Goal: Information Seeking & Learning: Find specific page/section

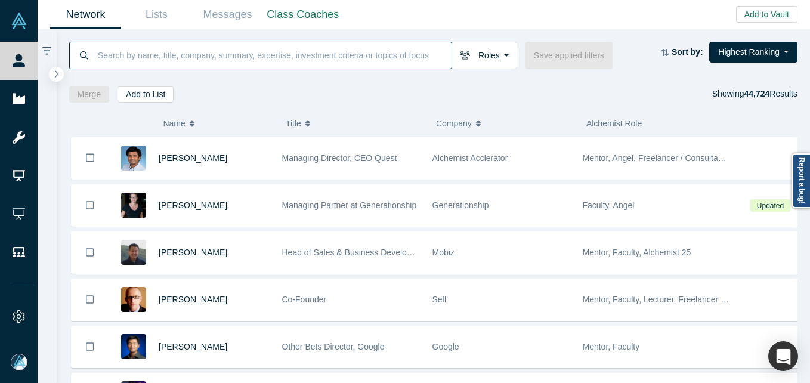
click at [191, 63] on input at bounding box center [274, 55] width 355 height 28
paste input "[PERSON_NAME]"
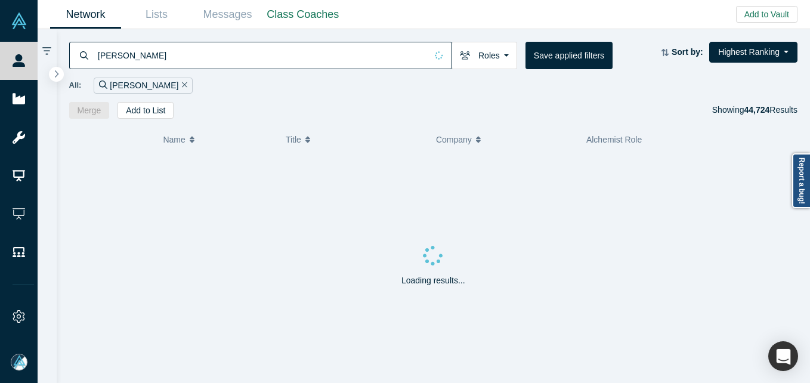
click at [166, 55] on input "[PERSON_NAME]" at bounding box center [262, 55] width 330 height 28
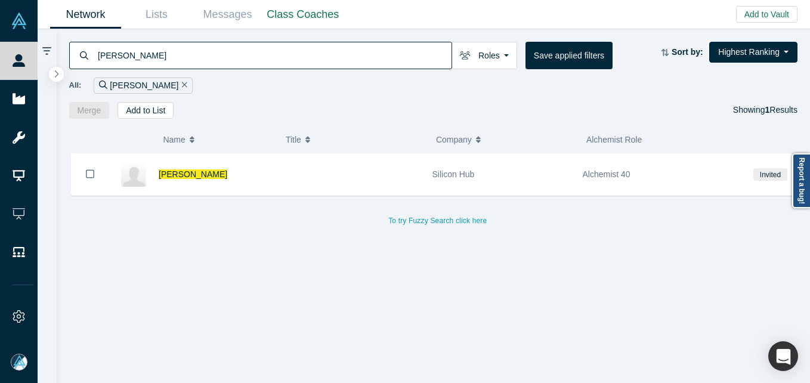
click at [240, 212] on div "To try Fuzzy Search click here" at bounding box center [438, 214] width 738 height 28
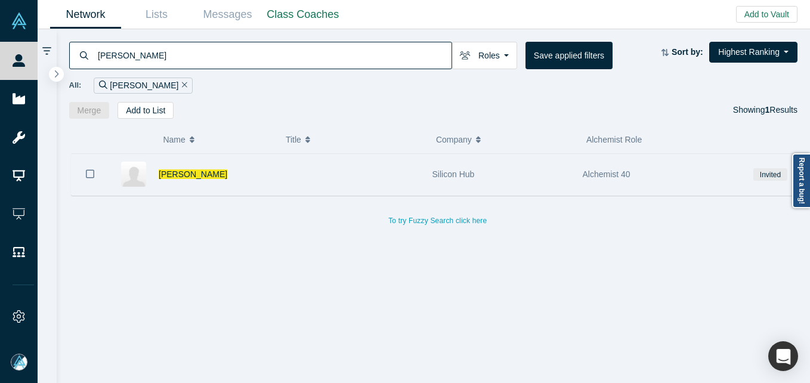
click at [246, 189] on div "[PERSON_NAME]" at bounding box center [214, 174] width 111 height 41
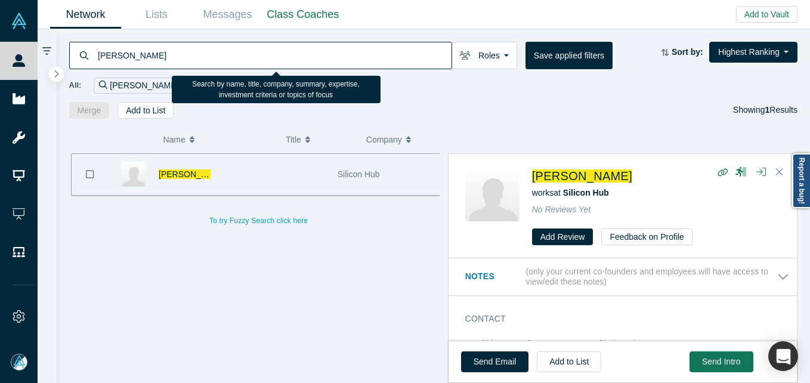
click at [190, 51] on input "[PERSON_NAME]" at bounding box center [274, 55] width 355 height 28
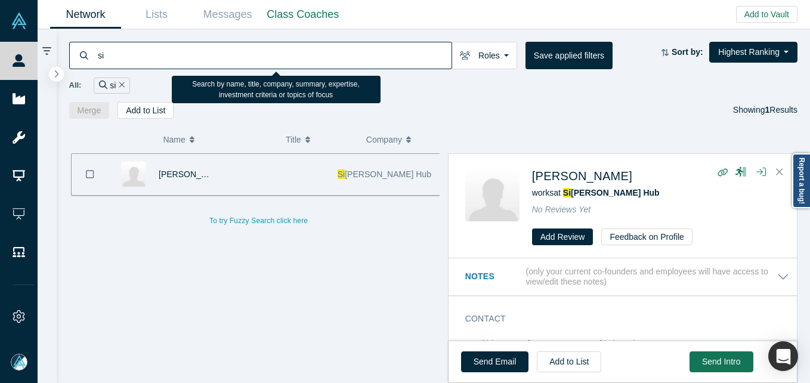
type input "s"
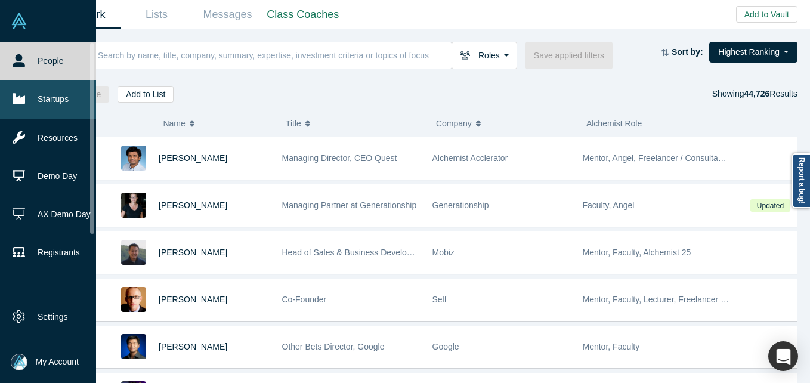
click at [19, 95] on icon at bounding box center [19, 98] width 13 height 13
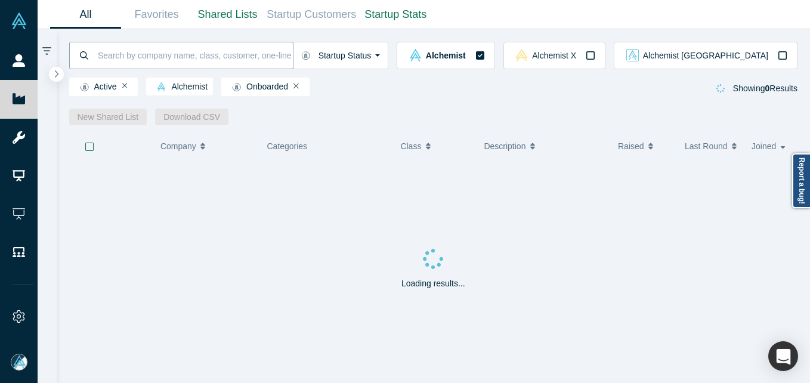
click at [146, 58] on input at bounding box center [195, 55] width 196 height 28
type input "silicon hub"
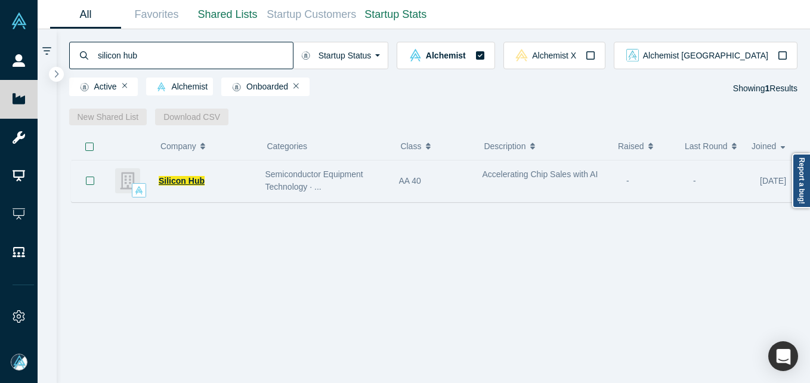
click at [170, 182] on span "Silicon Hub" at bounding box center [182, 181] width 46 height 10
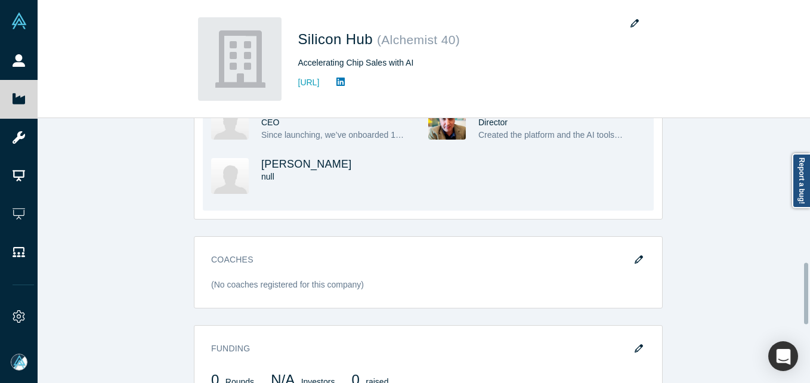
scroll to position [597, 0]
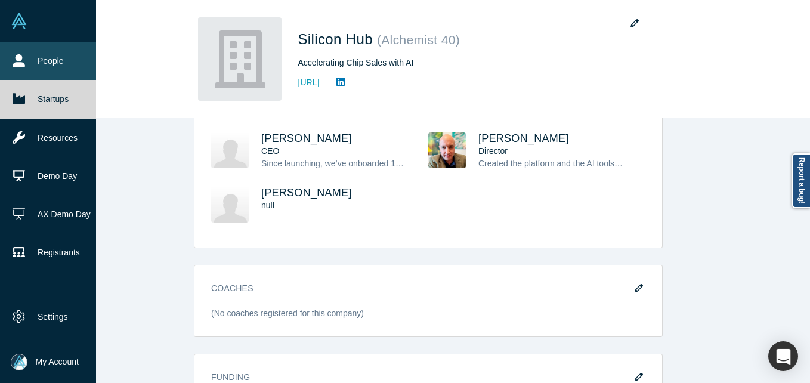
click at [51, 60] on link "People" at bounding box center [52, 61] width 105 height 38
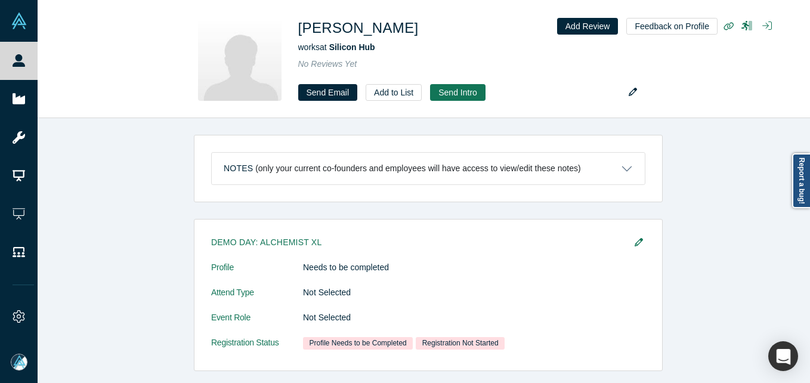
drag, startPoint x: 8, startPoint y: 62, endPoint x: 111, endPoint y: 2, distance: 119.0
click at [8, 62] on link "People" at bounding box center [23, 61] width 47 height 38
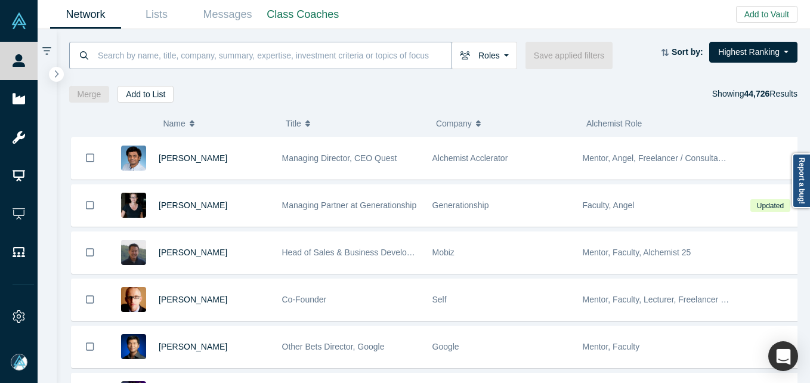
click at [222, 60] on input at bounding box center [274, 55] width 355 height 28
paste input "[PERSON_NAME]"
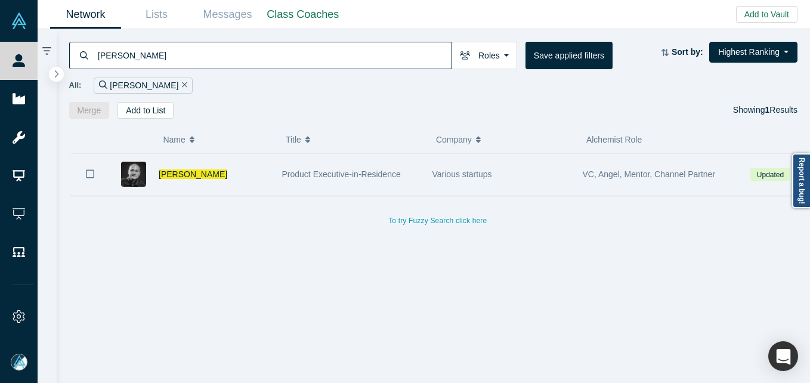
click at [254, 171] on div "Chino Wong" at bounding box center [214, 174] width 111 height 41
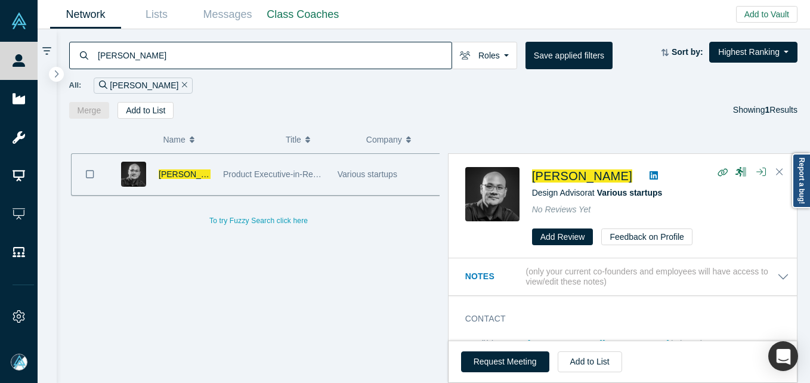
click at [213, 51] on input "Chino Wong" at bounding box center [274, 55] width 355 height 28
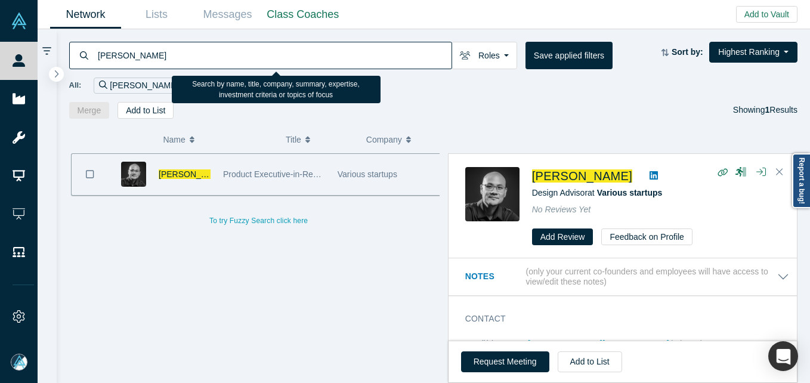
click at [213, 51] on input "Chino Wong" at bounding box center [274, 55] width 355 height 28
paste input "Kirill Kurochkin"
click at [212, 51] on input "Chino Wong" at bounding box center [274, 55] width 355 height 28
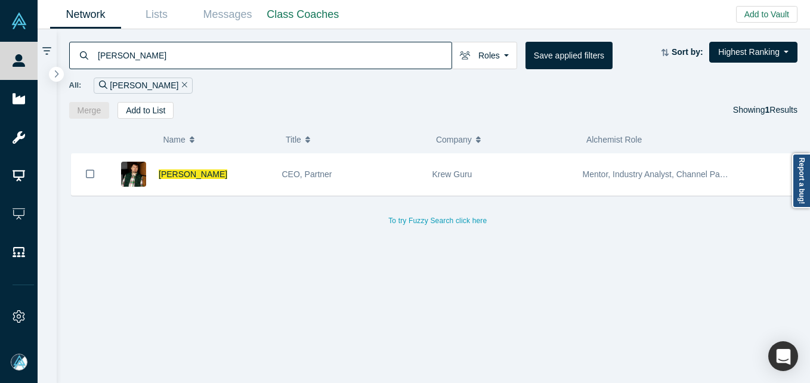
drag, startPoint x: 251, startPoint y: 183, endPoint x: 274, endPoint y: 148, distance: 42.2
click at [251, 182] on div "Kirill Kurochkin" at bounding box center [214, 174] width 111 height 41
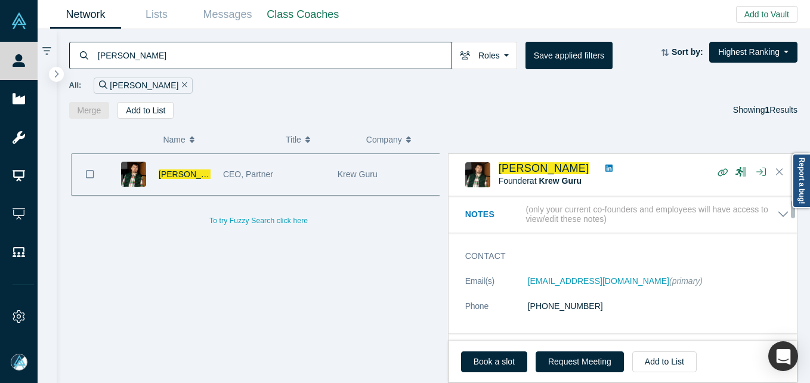
scroll to position [60, 0]
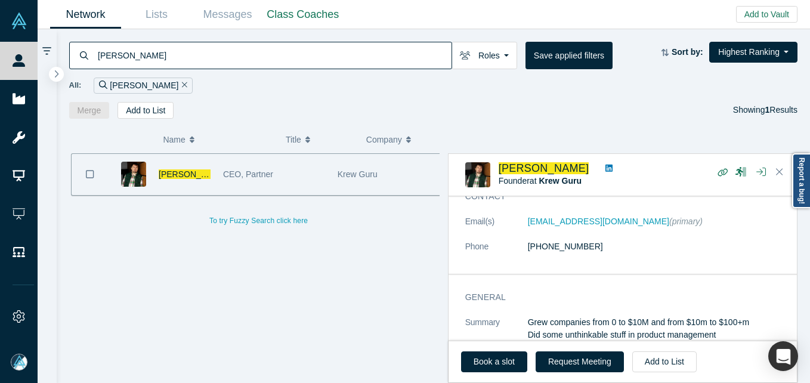
drag, startPoint x: 235, startPoint y: 66, endPoint x: 226, endPoint y: 56, distance: 13.5
click at [234, 66] on input "Kirill Kurochkin" at bounding box center [274, 55] width 355 height 28
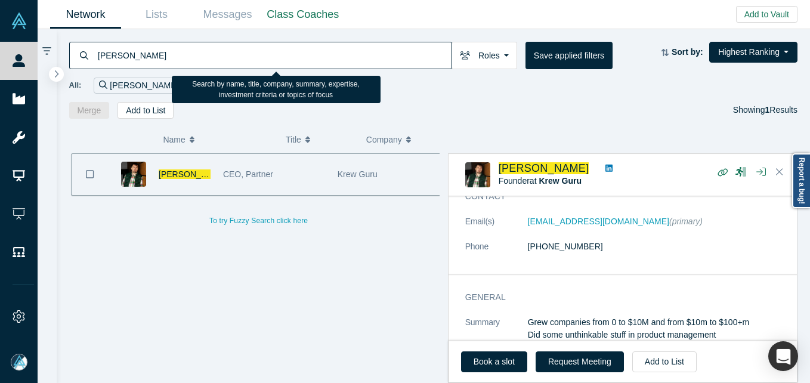
click at [226, 56] on input "Kirill Kurochkin" at bounding box center [274, 55] width 355 height 28
paste input "Rodgers Nyanzi"
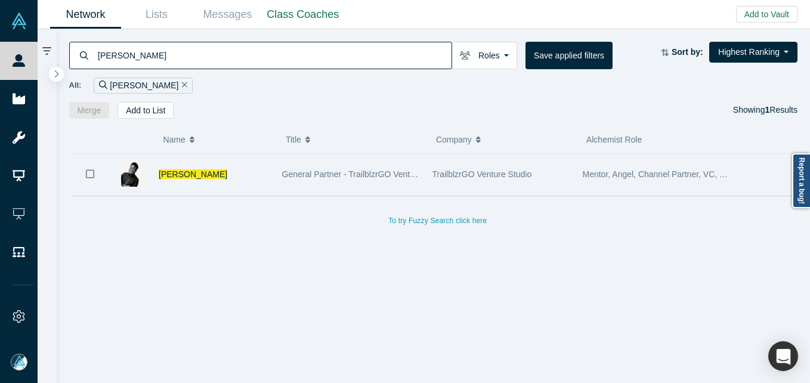
click at [282, 161] on div "General Partner - TrailblzrGO Venture Studio | Director - Startup Grind Kampala" at bounding box center [351, 174] width 138 height 41
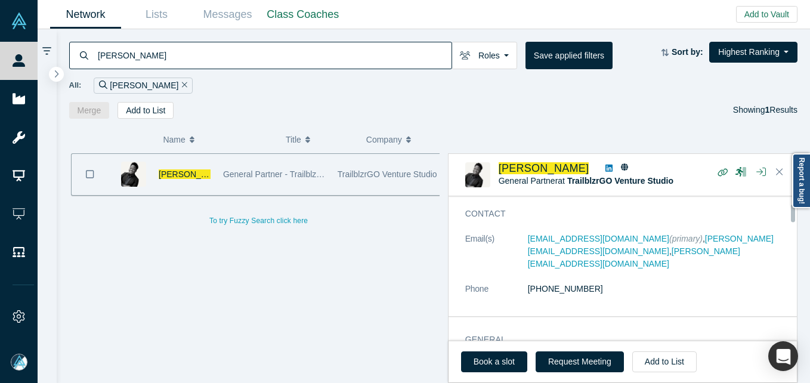
scroll to position [60, 0]
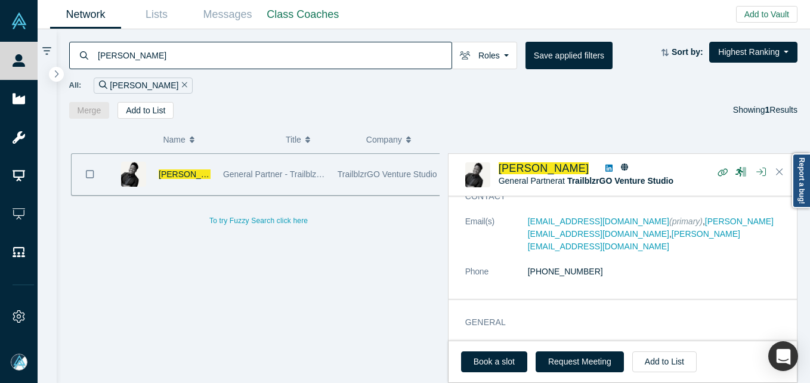
click at [262, 64] on input "Rodgers Nyanzi" at bounding box center [274, 55] width 355 height 28
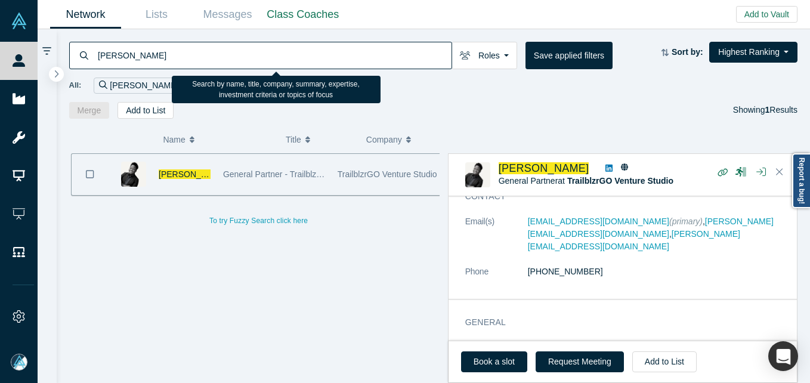
click at [262, 64] on input "Rodgers Nyanzi" at bounding box center [274, 55] width 355 height 28
paste input "Lisa Hansmann"
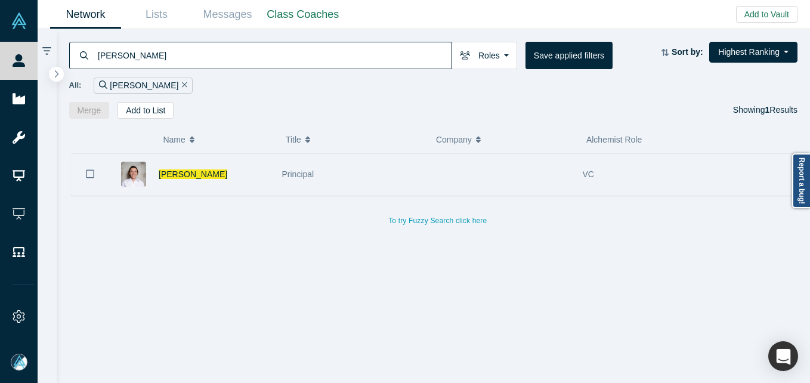
click at [258, 175] on div "Lisa Hansmann" at bounding box center [214, 174] width 111 height 41
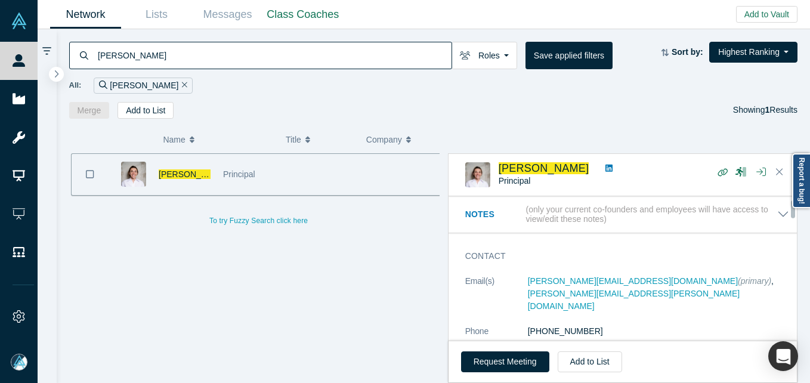
scroll to position [60, 0]
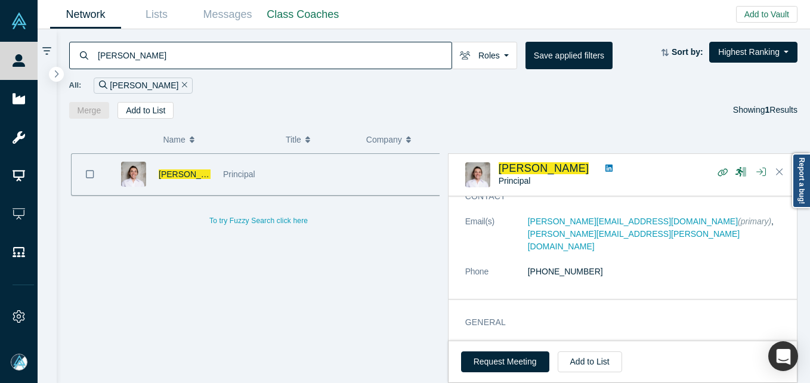
click at [240, 52] on input "Lisa Hansmann" at bounding box center [274, 55] width 355 height 28
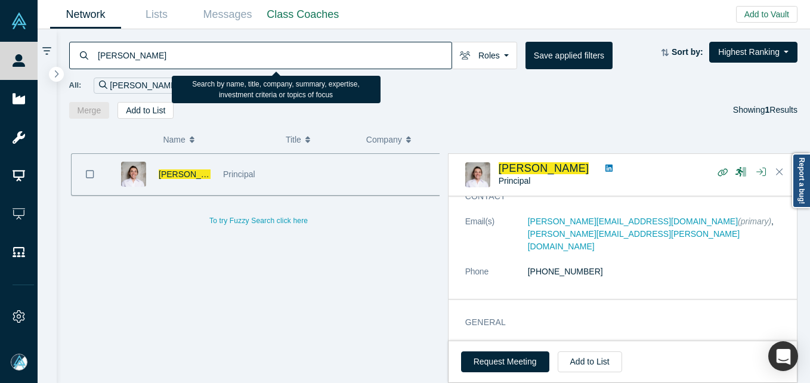
paste input "Benjamin Junghans"
click at [240, 52] on input "Lisa Hansmann" at bounding box center [274, 55] width 355 height 28
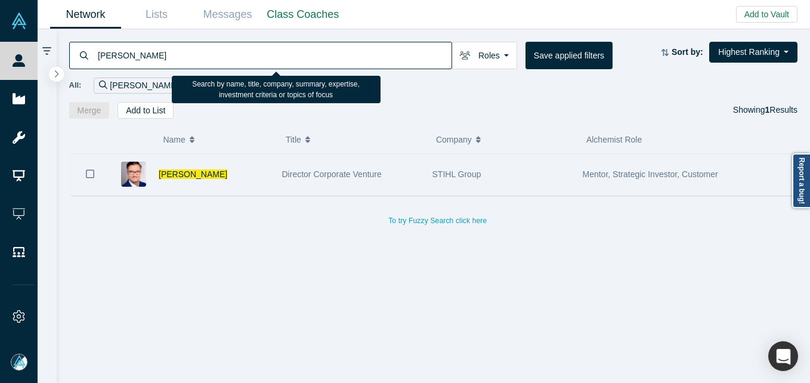
click at [269, 177] on div "Benjamin Junghans" at bounding box center [214, 174] width 111 height 41
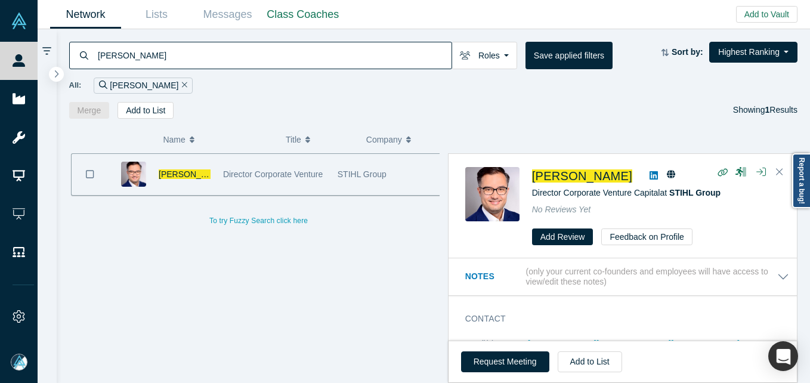
scroll to position [60, 0]
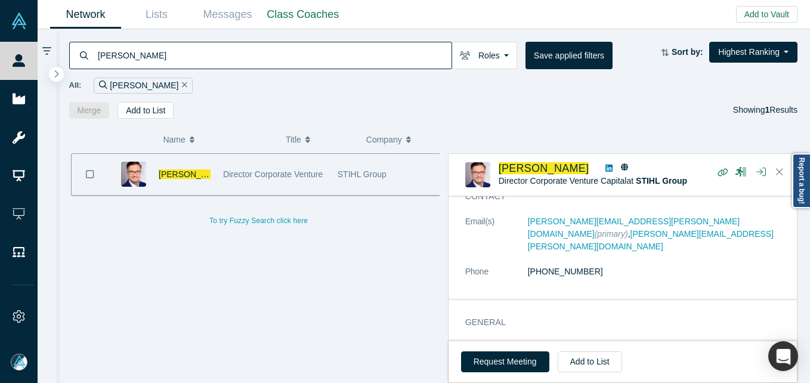
click at [197, 55] on input "Benjamin Junghans" at bounding box center [274, 55] width 355 height 28
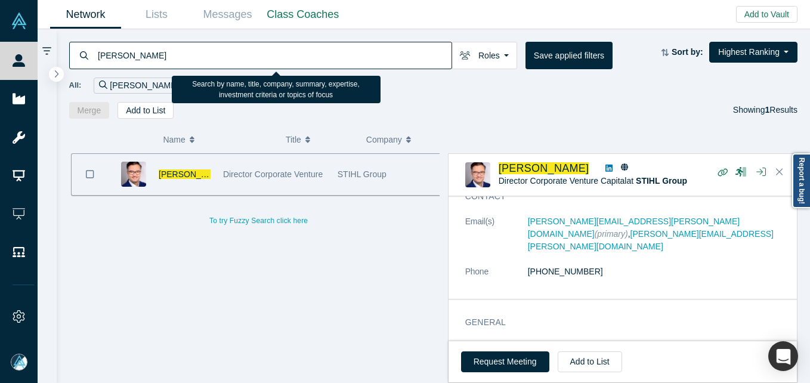
click at [197, 55] on input "Benjamin Junghans" at bounding box center [274, 55] width 355 height 28
paste input "Manu Sharma"
drag, startPoint x: 197, startPoint y: 55, endPoint x: 203, endPoint y: 49, distance: 8.9
click at [197, 55] on input "Benjamin Junghans" at bounding box center [274, 55] width 355 height 28
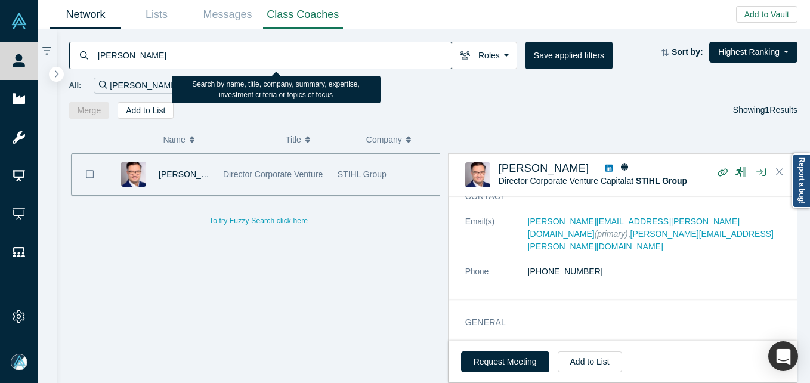
type input "Manu Sharma"
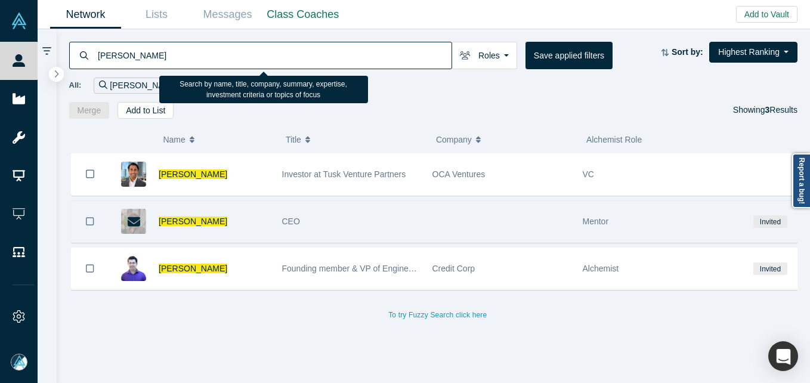
drag, startPoint x: 316, startPoint y: 228, endPoint x: 322, endPoint y: 229, distance: 6.1
click at [316, 227] on div "CEO" at bounding box center [351, 221] width 138 height 41
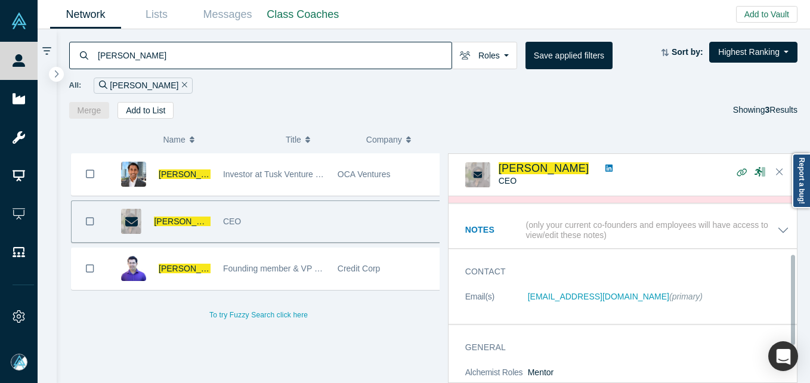
scroll to position [119, 0]
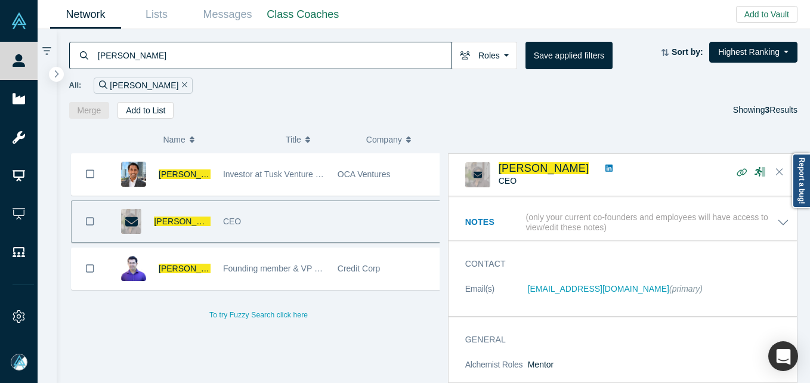
click at [184, 230] on div "Manu Sharma" at bounding box center [182, 221] width 56 height 41
click at [183, 225] on span "Manu Sharma" at bounding box center [188, 222] width 69 height 10
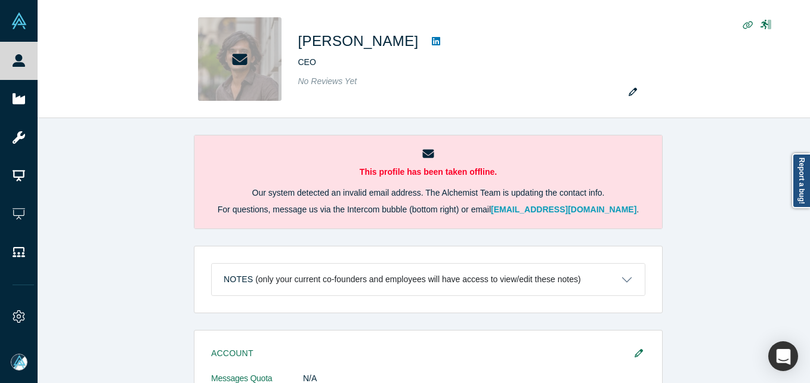
click at [183, 222] on div "This profile has been taken offline. Our system detected an invalid email addre…" at bounding box center [428, 255] width 781 height 274
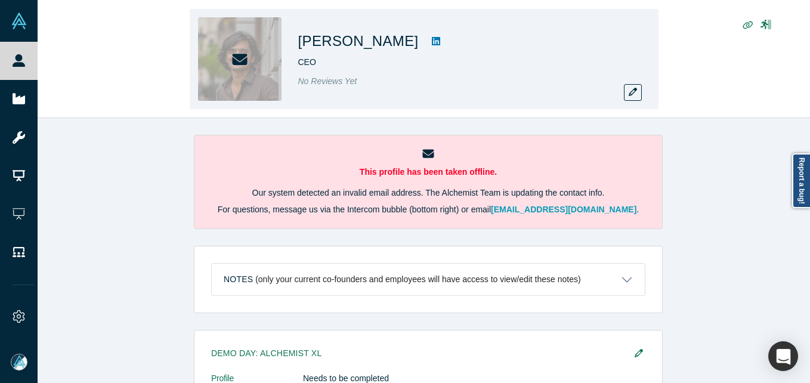
click at [628, 75] on div "No Reviews Yet" at bounding box center [465, 81] width 334 height 13
click at [635, 93] on icon "button" at bounding box center [633, 92] width 8 height 8
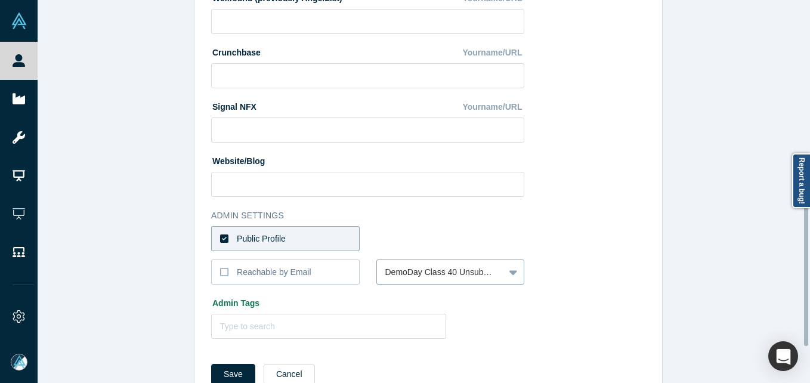
scroll to position [502, 0]
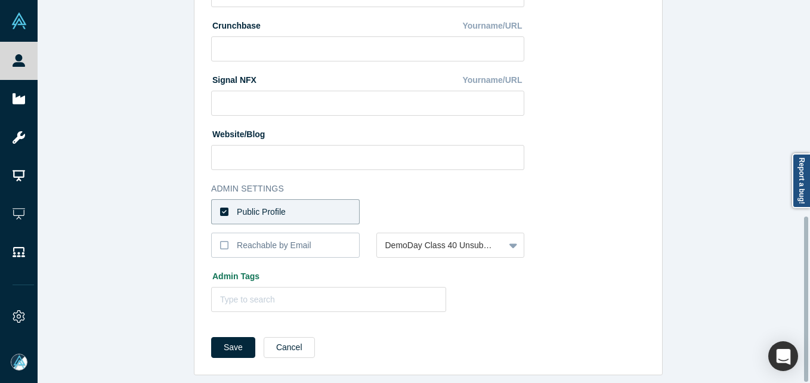
drag, startPoint x: 322, startPoint y: 205, endPoint x: 332, endPoint y: 204, distance: 9.6
click at [322, 204] on label "Public Profile" at bounding box center [285, 211] width 149 height 25
click at [0, 0] on input "Public Profile" at bounding box center [0, 0] width 0 height 0
click at [427, 205] on div at bounding box center [440, 212] width 111 height 15
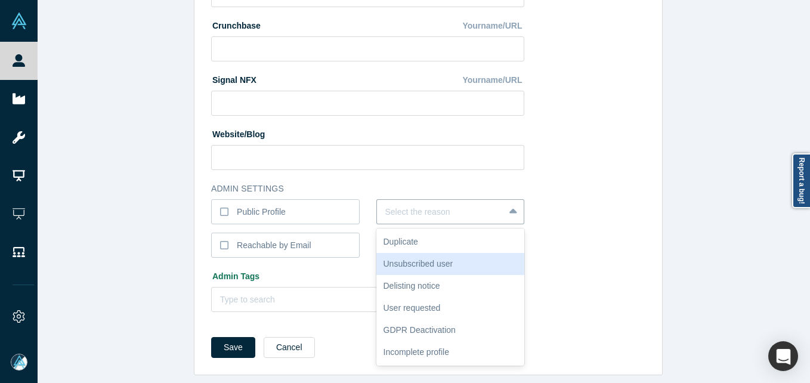
click at [435, 259] on div "Unsubscribed user" at bounding box center [450, 264] width 149 height 22
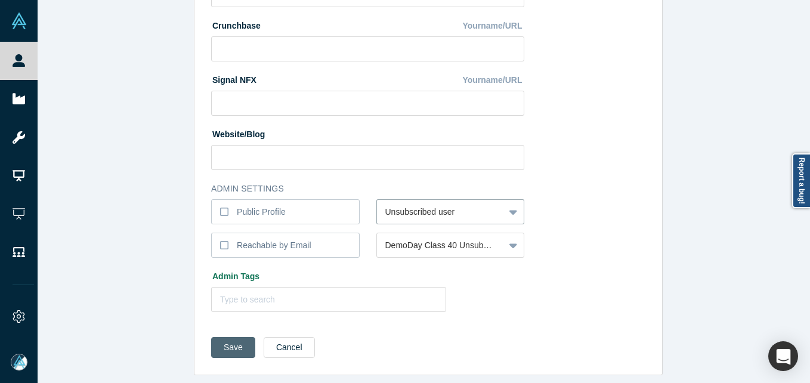
click at [243, 340] on button "Save" at bounding box center [233, 347] width 44 height 21
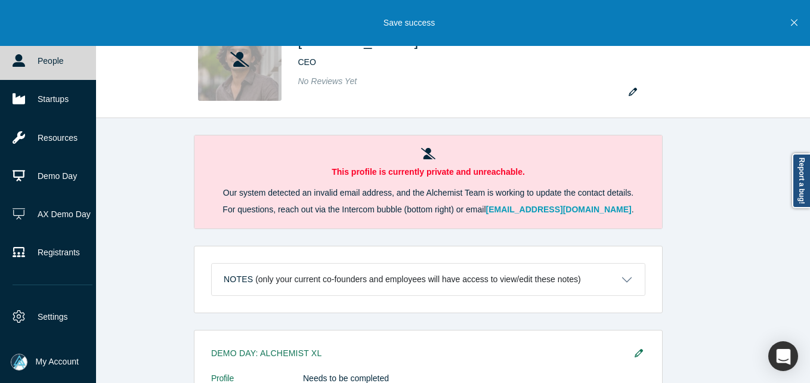
drag, startPoint x: 37, startPoint y: 58, endPoint x: 51, endPoint y: 56, distance: 14.5
click at [37, 58] on link "People" at bounding box center [52, 61] width 105 height 38
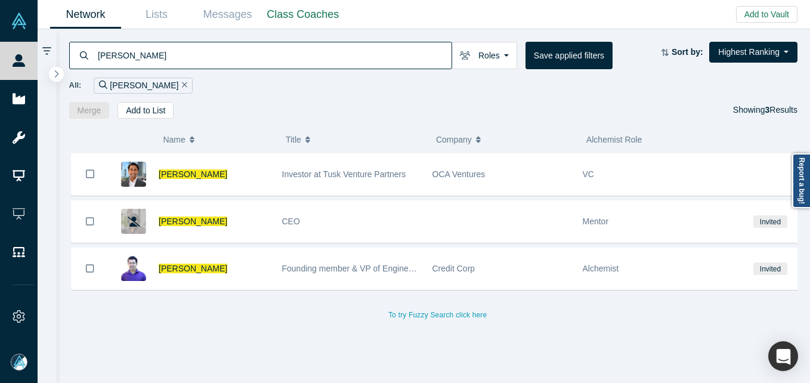
click at [211, 48] on input "Manu Sharma" at bounding box center [274, 55] width 355 height 28
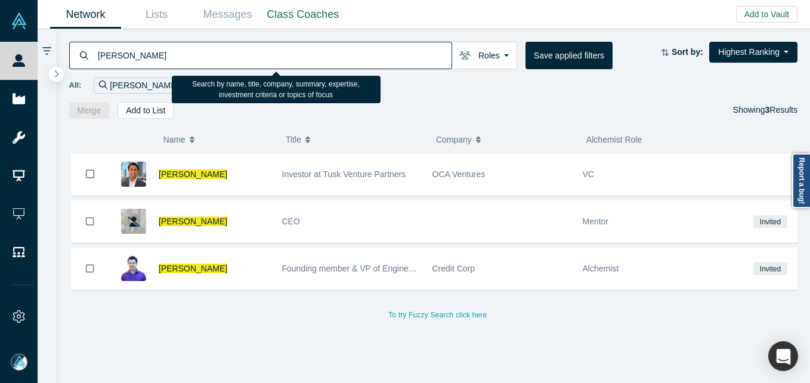
click at [211, 48] on input "Manu Sharma" at bounding box center [274, 55] width 355 height 28
paste input "Raphael Holtzman"
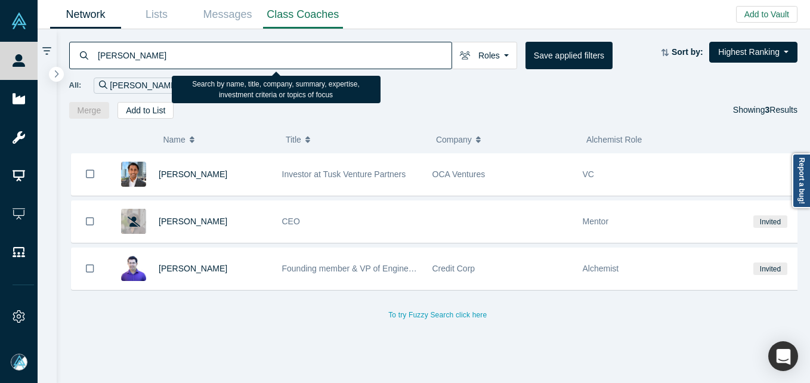
type input "Raphael Holtzman"
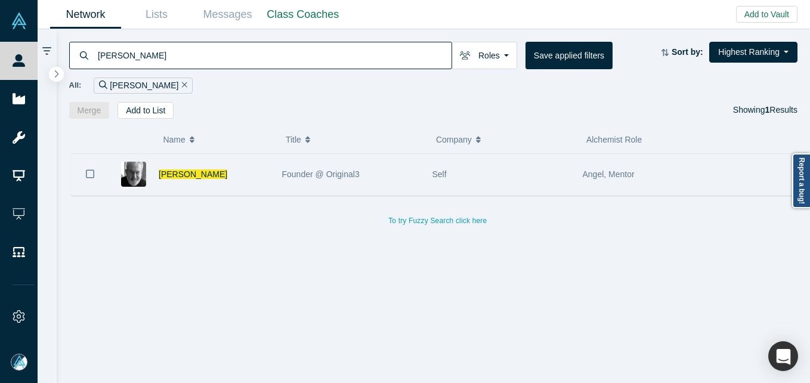
click at [291, 174] on span "Founder @ Original3" at bounding box center [321, 174] width 78 height 10
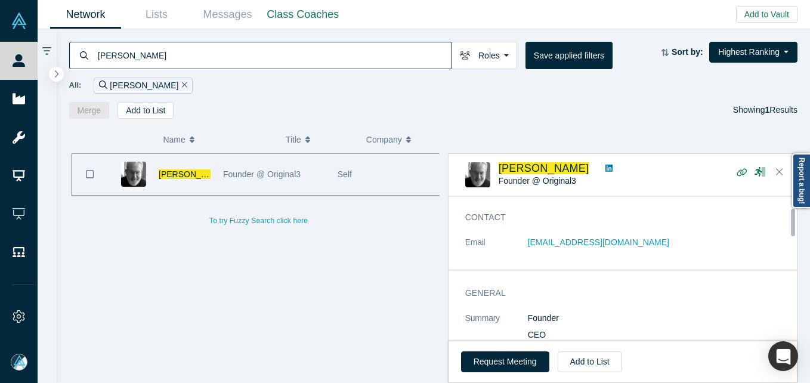
scroll to position [60, 0]
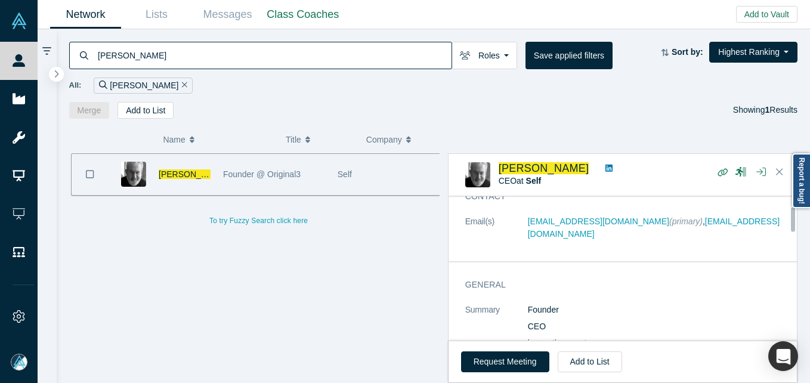
click at [168, 179] on span "Raphael Holtzman" at bounding box center [193, 174] width 69 height 10
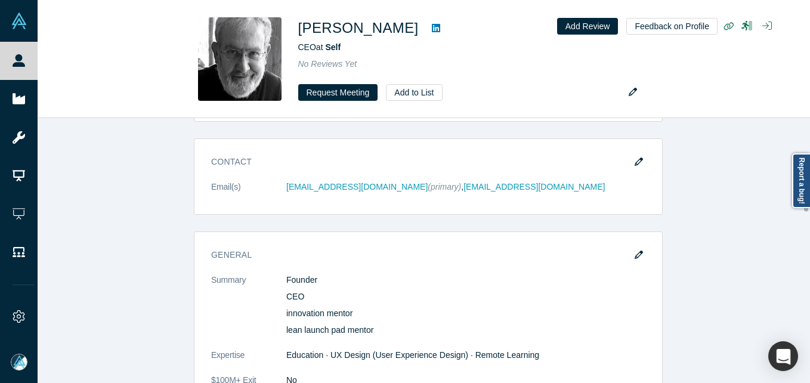
scroll to position [358, 0]
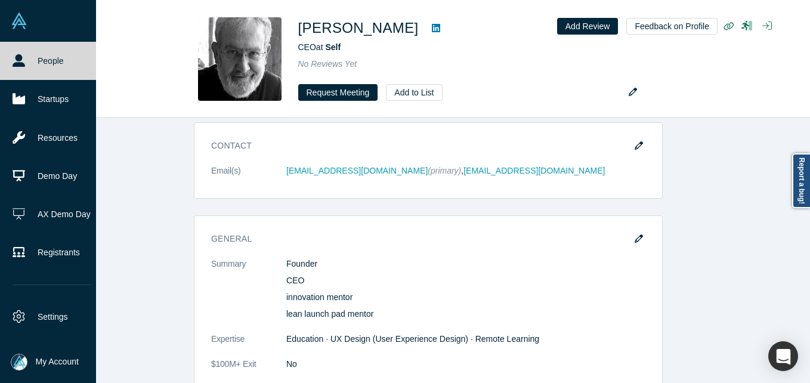
click at [23, 63] on icon at bounding box center [19, 60] width 13 height 13
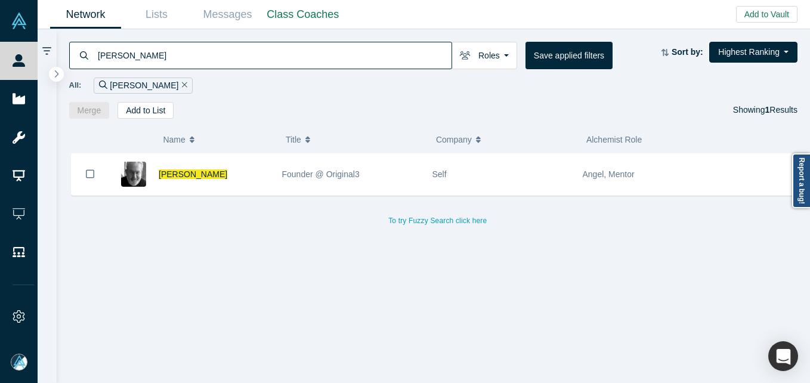
click at [274, 56] on input "Raphael Holtzman" at bounding box center [274, 55] width 355 height 28
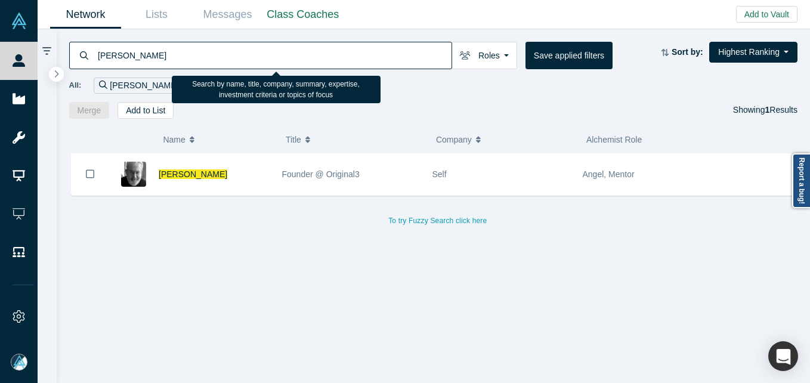
click at [274, 56] on input "Raphael Holtzman" at bounding box center [274, 55] width 355 height 28
paste input "Andrew Gree"
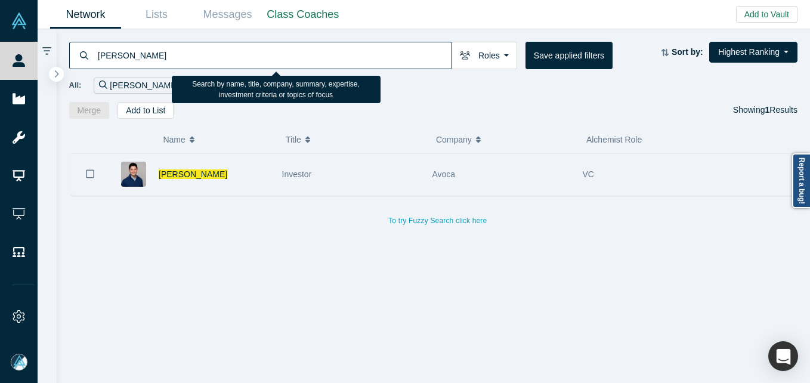
click at [261, 162] on div "Andrew Green" at bounding box center [214, 174] width 111 height 41
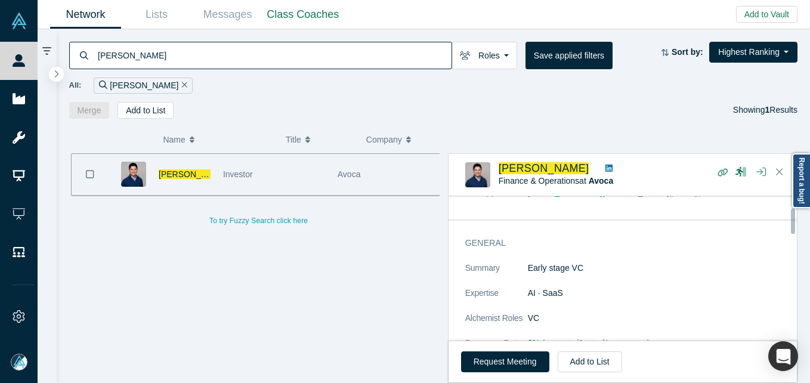
scroll to position [60, 0]
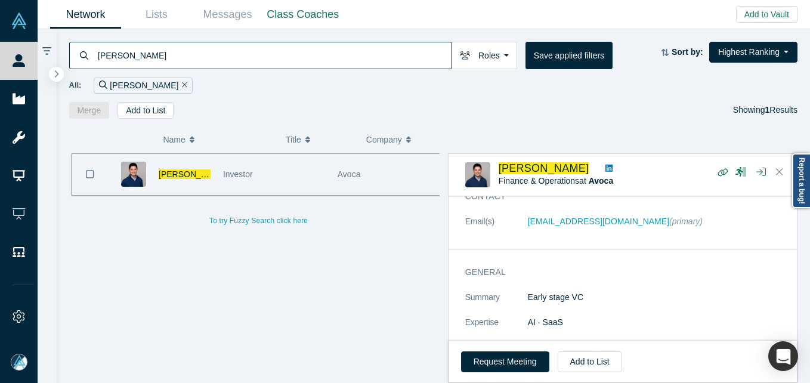
click at [189, 54] on input "Andrew Green" at bounding box center [274, 55] width 355 height 28
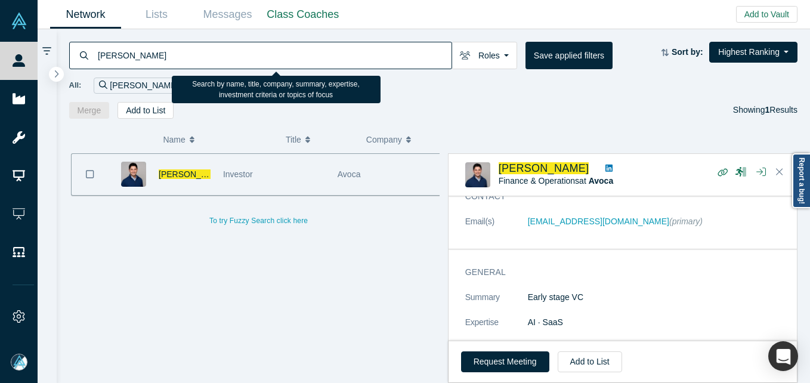
click at [189, 54] on input "Andrew Green" at bounding box center [274, 55] width 355 height 28
paste input "Sacha Leda"
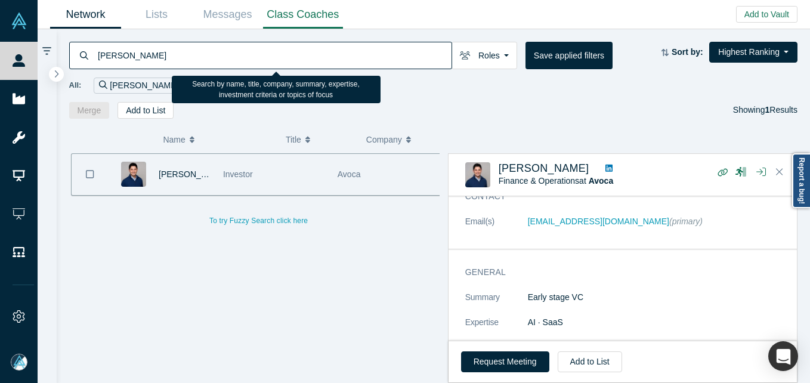
type input "Sacha Ledan"
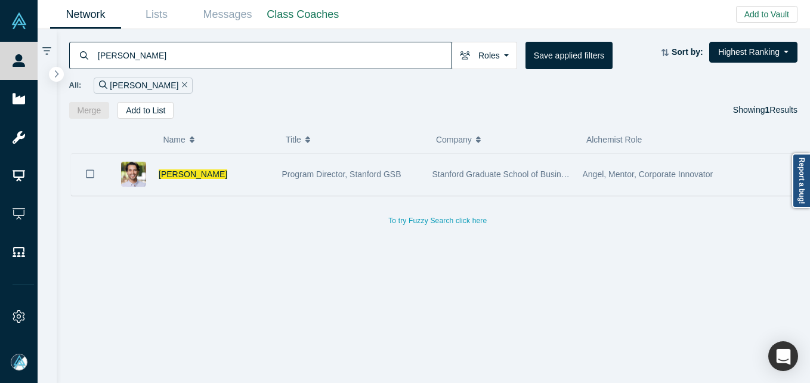
click at [250, 168] on div "Sacha Ledan" at bounding box center [214, 174] width 111 height 41
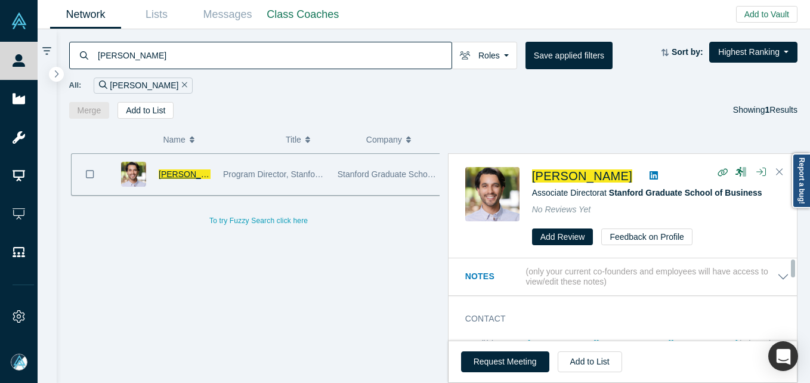
click at [195, 178] on span "Sacha Ledan" at bounding box center [193, 174] width 69 height 10
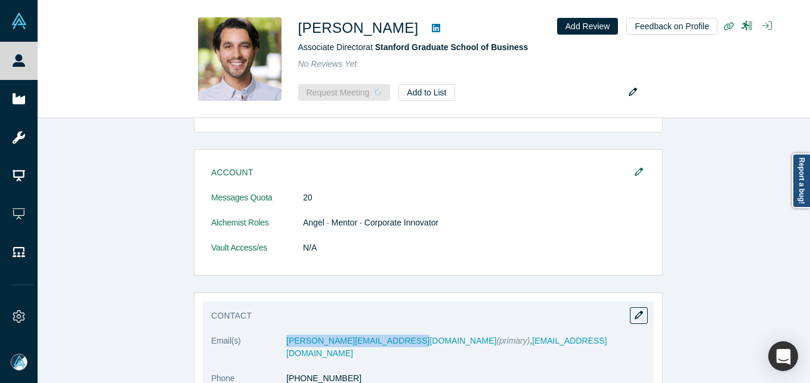
scroll to position [407, 0]
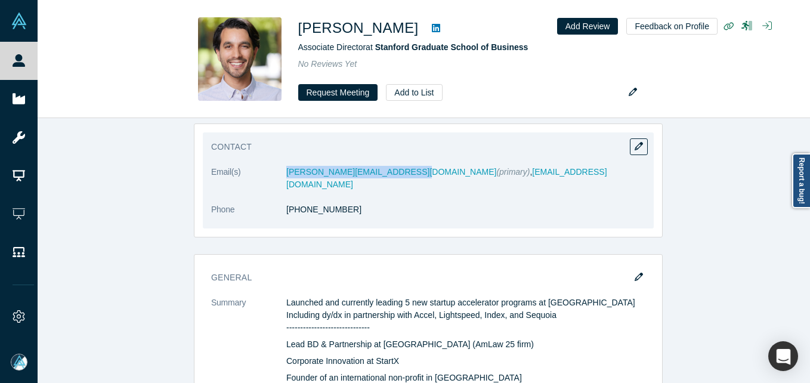
click at [402, 173] on dl "Email(s) sacha.ledan@edu.escpeurope.eu (primary) , sachak@stanford.edu Phone (6…" at bounding box center [428, 197] width 434 height 63
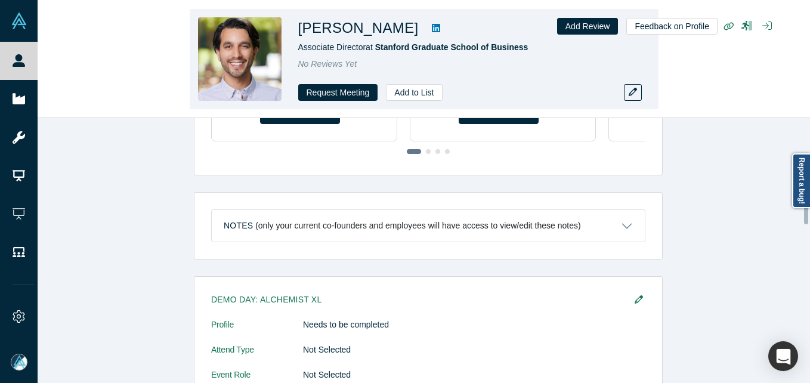
scroll to position [872, 0]
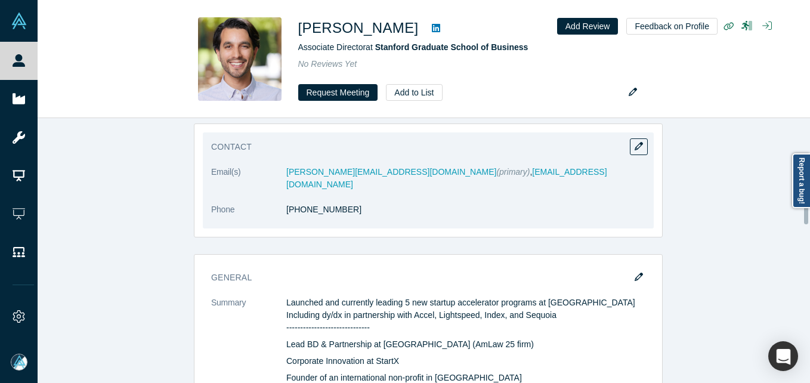
click at [624, 149] on h3 "Contact" at bounding box center [420, 147] width 418 height 13
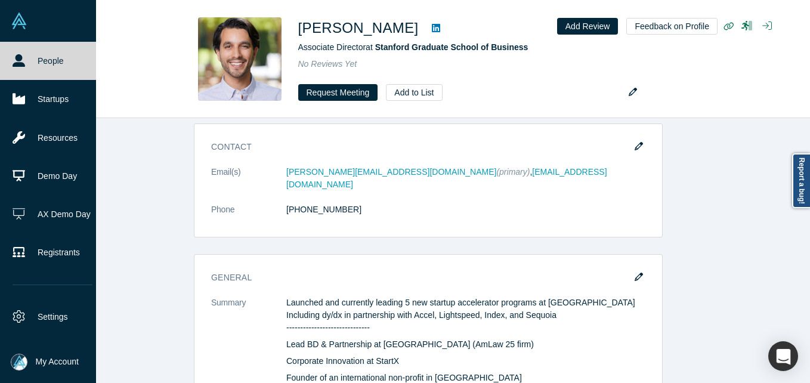
click at [33, 50] on link "People" at bounding box center [52, 61] width 105 height 38
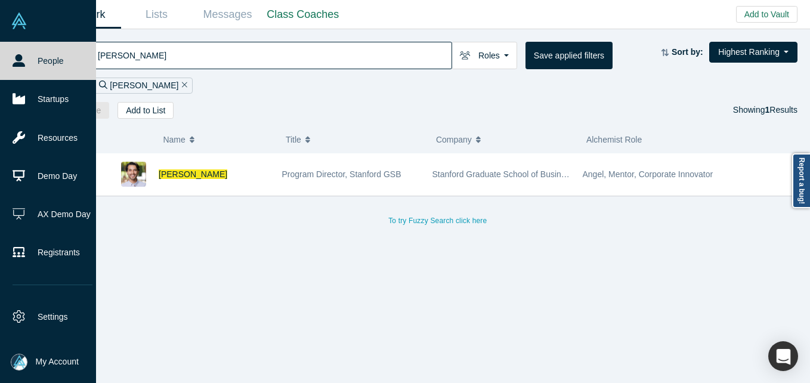
drag, startPoint x: 24, startPoint y: 363, endPoint x: 33, endPoint y: 360, distance: 9.3
click at [23, 363] on img at bounding box center [19, 362] width 17 height 17
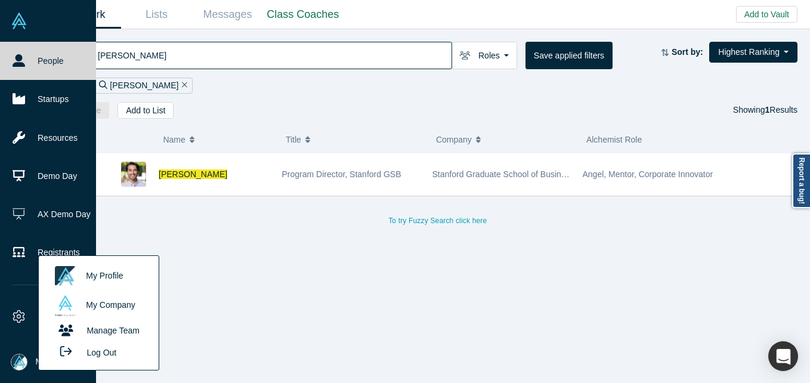
drag, startPoint x: 75, startPoint y: 356, endPoint x: 85, endPoint y: 354, distance: 9.8
click at [76, 356] on icon "button" at bounding box center [65, 351] width 21 height 12
